Goal: Task Accomplishment & Management: Complete application form

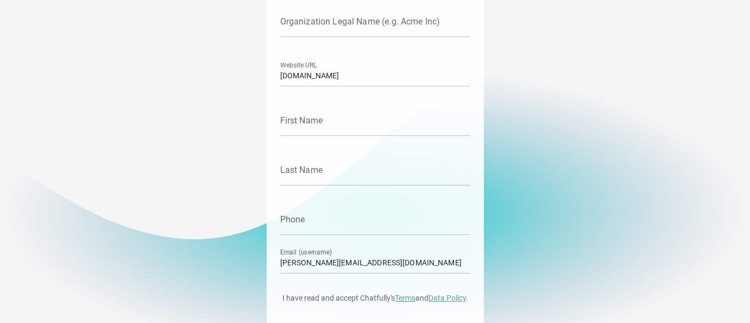
scroll to position [120, 0]
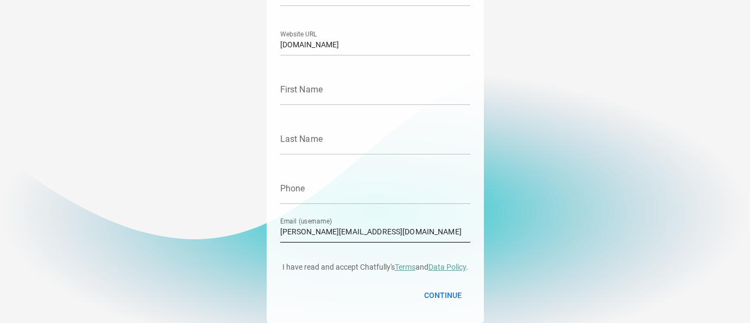
click at [356, 231] on input "[PERSON_NAME][EMAIL_ADDRESS][DOMAIN_NAME]" at bounding box center [375, 227] width 190 height 30
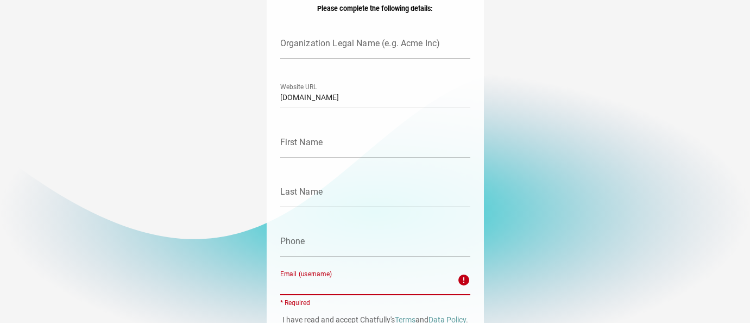
scroll to position [66, 0]
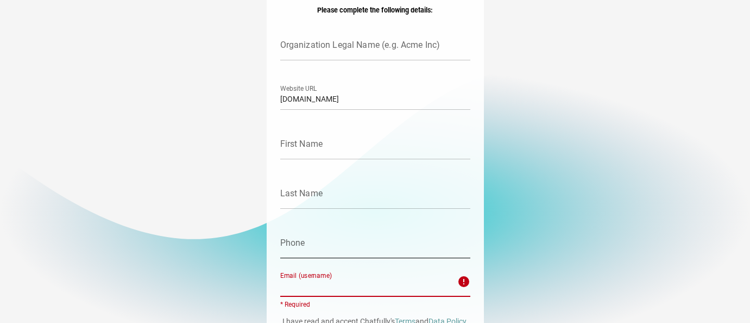
type input "[PERSON_NAME][EMAIL_ADDRESS][DOMAIN_NAME]"
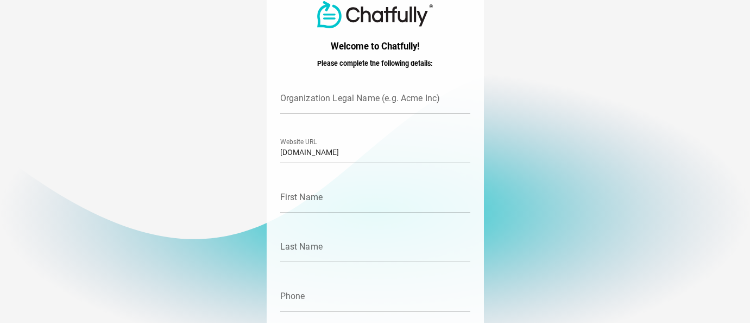
scroll to position [11, 0]
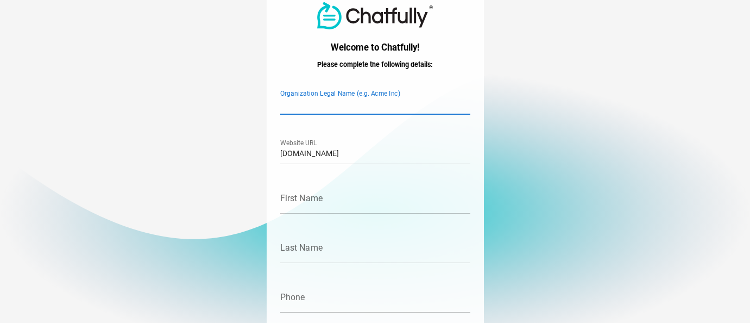
click at [364, 99] on input "Organization Legal Name (e.g. Acme Inc)" at bounding box center [375, 99] width 190 height 30
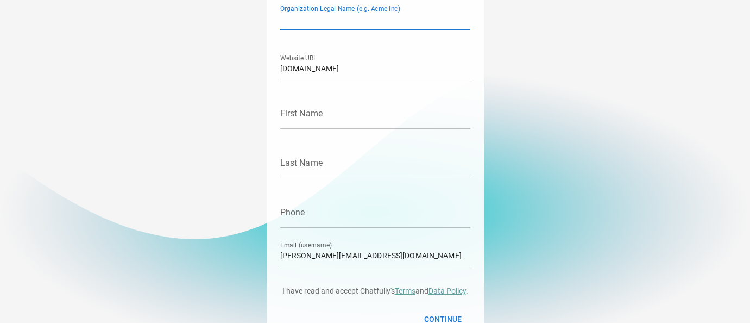
scroll to position [66, 0]
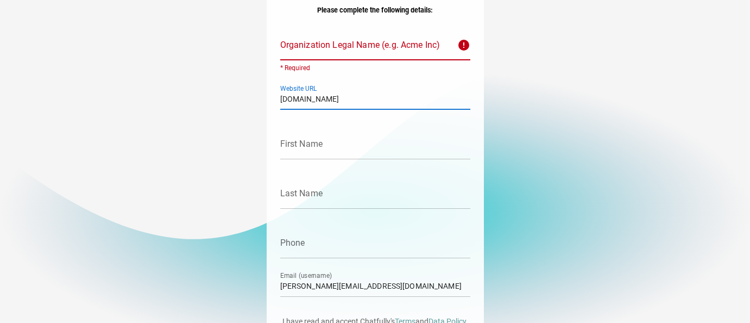
click at [393, 107] on input "[DOMAIN_NAME]" at bounding box center [375, 94] width 190 height 30
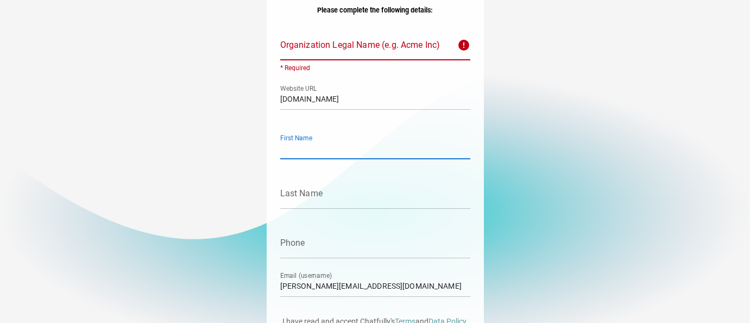
click at [330, 140] on input "First Name" at bounding box center [375, 144] width 190 height 30
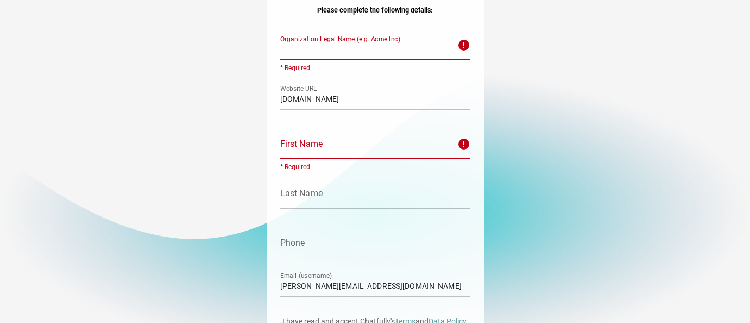
click at [344, 51] on input "Organization Legal Name (e.g. Acme Inc) error * Required" at bounding box center [365, 45] width 171 height 30
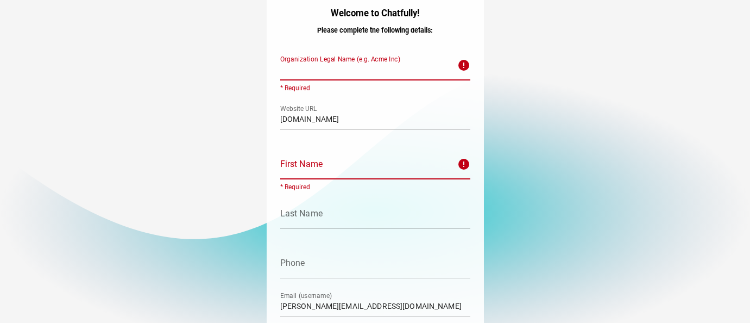
scroll to position [11, 0]
